Goal: Task Accomplishment & Management: Use online tool/utility

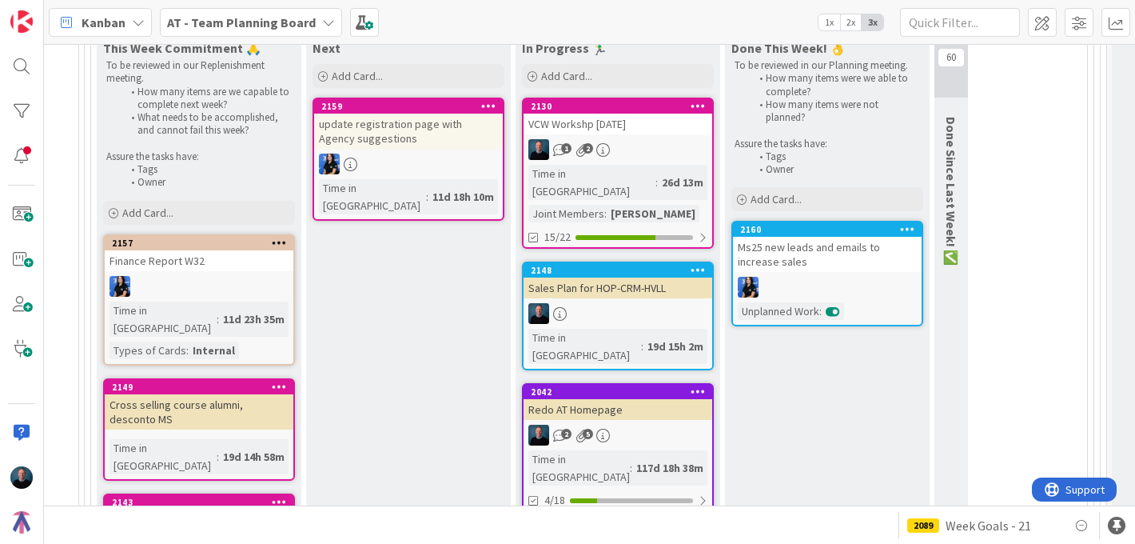
scroll to position [966, 181]
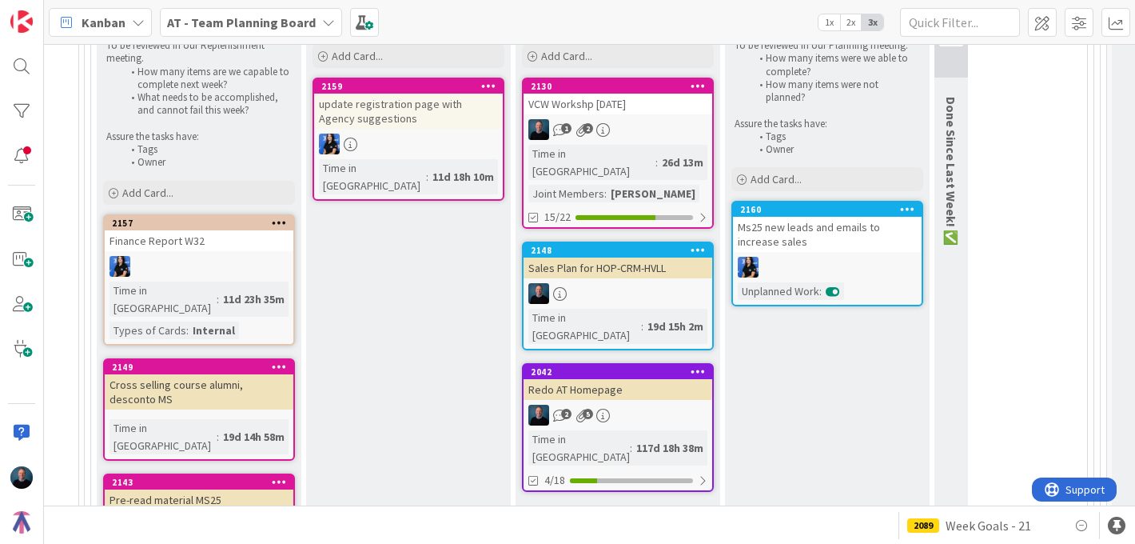
click at [412, 110] on div "update registration page with Agency suggestions" at bounding box center [408, 111] width 189 height 35
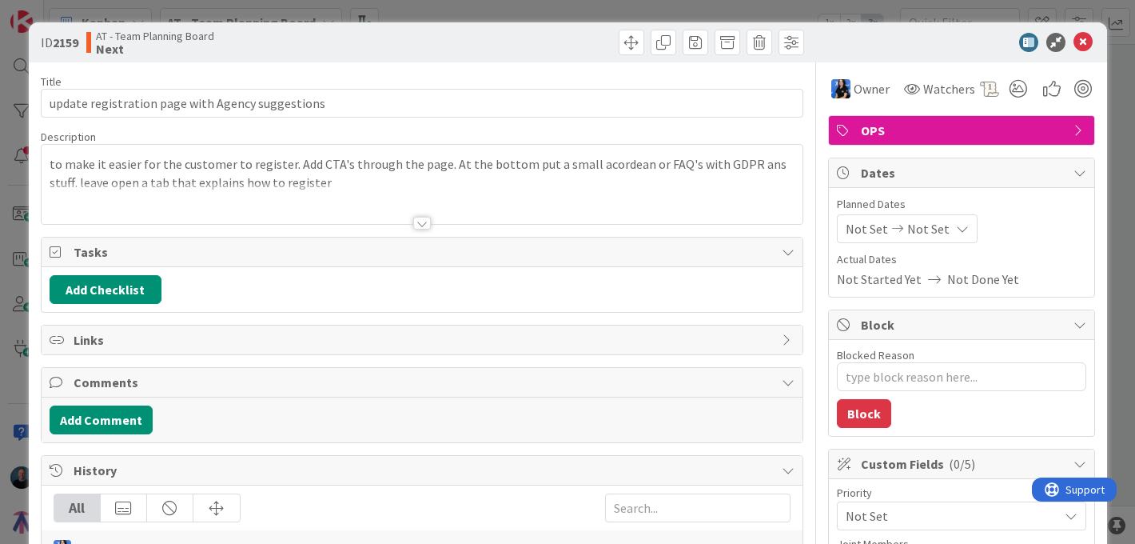
type textarea "x"
click at [420, 221] on div at bounding box center [422, 223] width 18 height 13
